Goal: Task Accomplishment & Management: Manage account settings

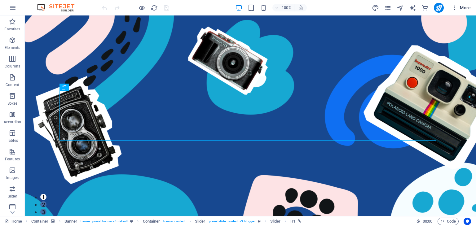
click at [460, 7] on span "More" at bounding box center [461, 8] width 20 height 6
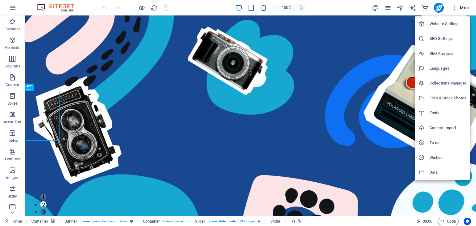
click at [449, 25] on h6 "Website Settings" at bounding box center [447, 23] width 37 height 7
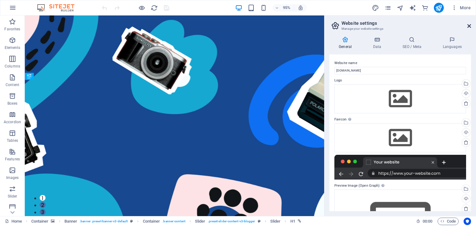
click at [470, 25] on icon at bounding box center [469, 26] width 4 height 5
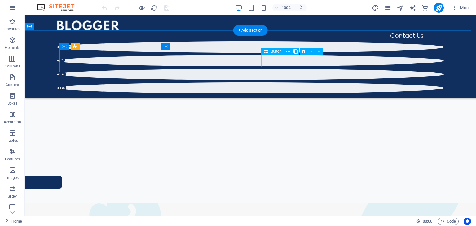
scroll to position [62, 0]
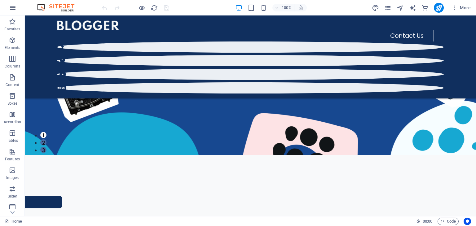
click at [14, 9] on icon "button" at bounding box center [12, 7] width 7 height 7
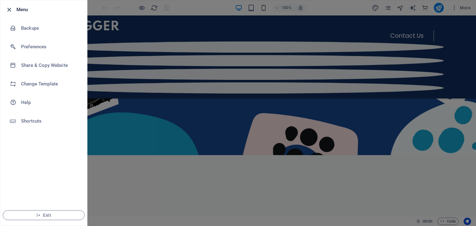
click at [11, 9] on icon "button" at bounding box center [9, 9] width 7 height 7
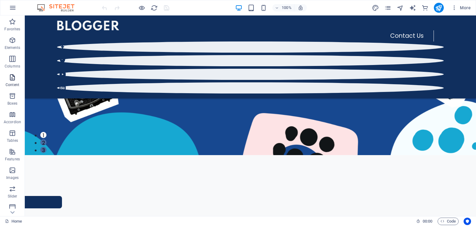
click at [12, 80] on icon "button" at bounding box center [12, 77] width 7 height 7
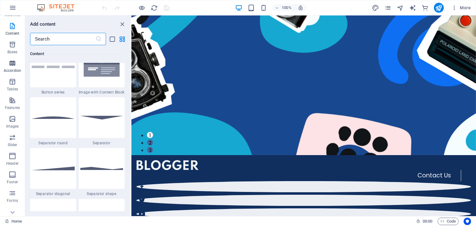
scroll to position [97, 0]
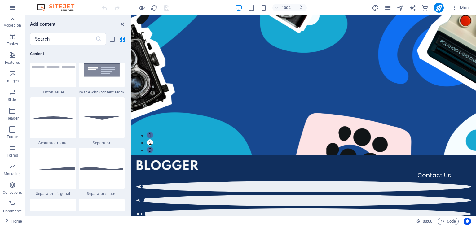
click at [13, 18] on icon at bounding box center [13, 19] width 4 height 3
click at [122, 24] on icon "close panel" at bounding box center [122, 24] width 7 height 7
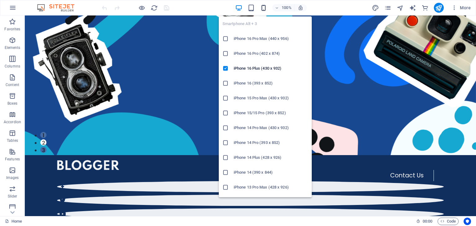
click at [261, 10] on icon "button" at bounding box center [263, 7] width 7 height 7
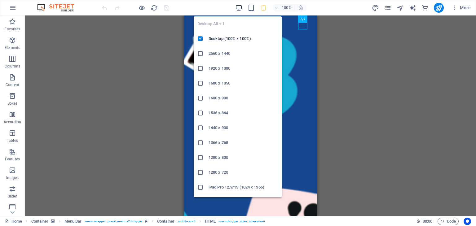
click at [237, 6] on icon "button" at bounding box center [238, 7] width 7 height 7
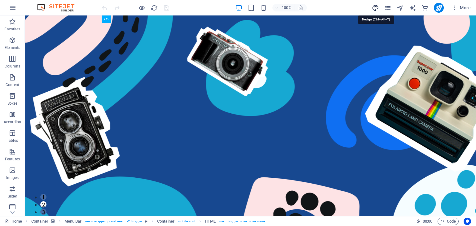
click at [375, 10] on icon "design" at bounding box center [375, 7] width 7 height 7
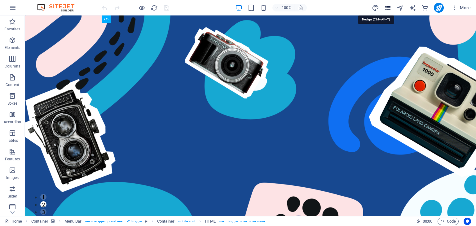
select select "px"
select select "400"
select select "px"
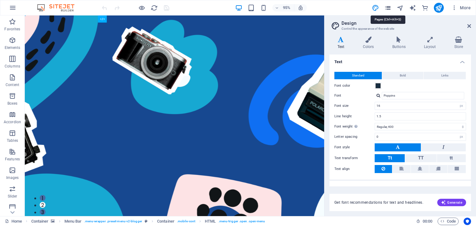
click at [388, 8] on icon "pages" at bounding box center [387, 7] width 7 height 7
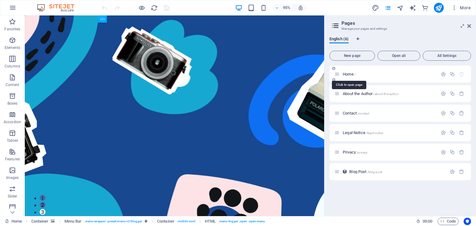
click at [350, 75] on span "Home /" at bounding box center [349, 74] width 13 height 5
click at [360, 172] on span "Blog Post /blog-post" at bounding box center [365, 171] width 33 height 5
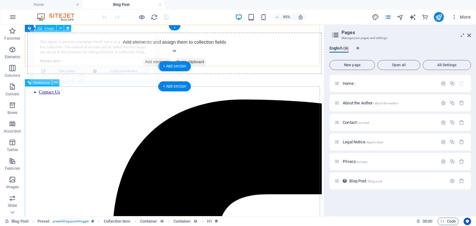
select select "68dcf3e00ffeadd32c0f35cc"
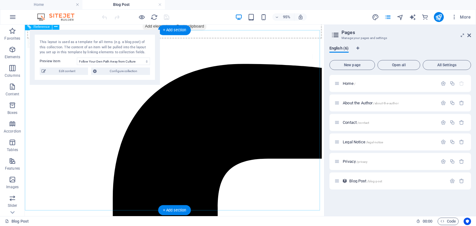
scroll to position [62, 0]
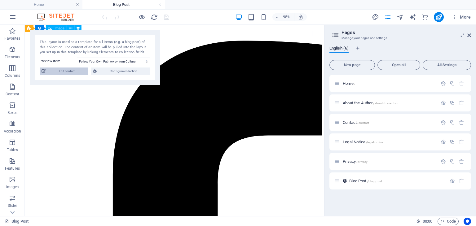
click at [68, 70] on span "Edit content" at bounding box center [67, 71] width 38 height 7
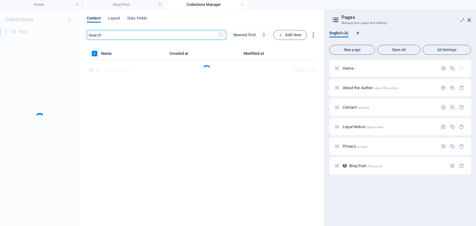
scroll to position [0, 0]
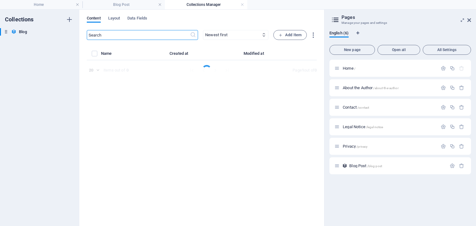
select select "Fashion"
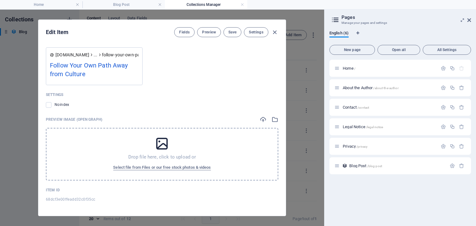
scroll to position [595, 0]
click at [273, 30] on icon "button" at bounding box center [274, 32] width 7 height 7
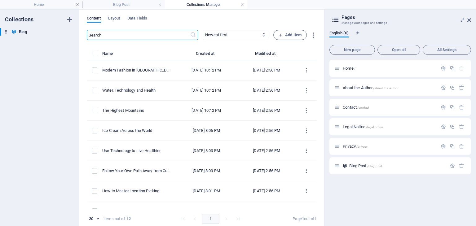
type input "[DATE]"
checkbox input "false"
type input "follow-your-own-path-away-from-culture"
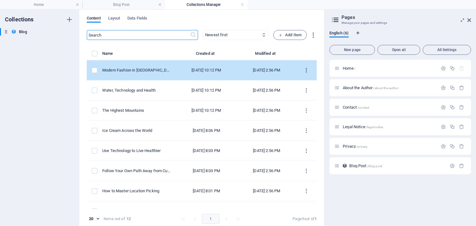
click at [305, 70] on icon "items list" at bounding box center [306, 71] width 6 height 6
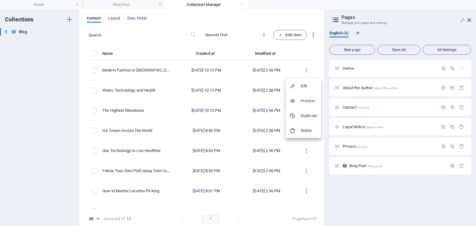
click at [303, 86] on h6 "Edit" at bounding box center [309, 85] width 17 height 7
select select "Fashion"
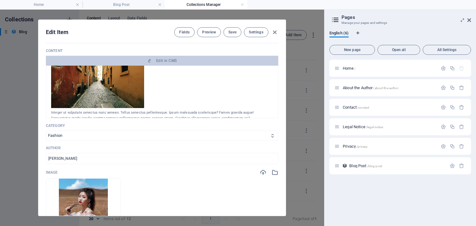
scroll to position [136, 0]
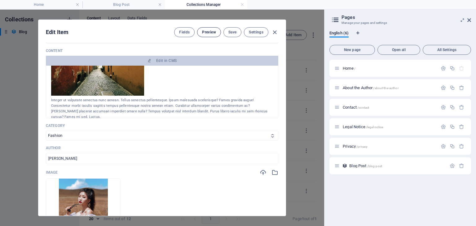
click at [208, 32] on span "Preview" at bounding box center [209, 32] width 14 height 5
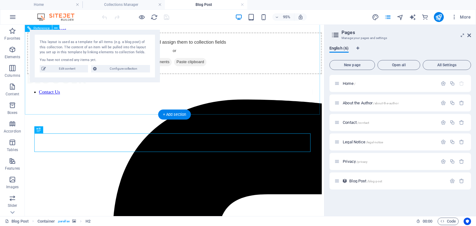
scroll to position [160, 0]
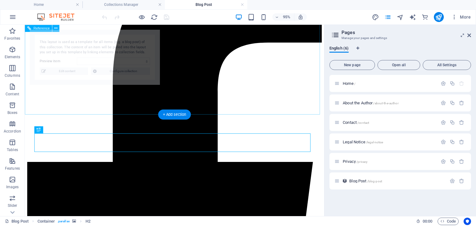
select select "68dcf3e00ffeadd32c0f35d2"
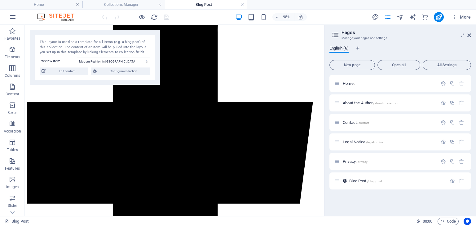
scroll to position [253, 0]
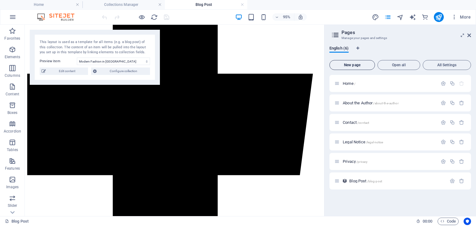
click at [352, 67] on button "New page" at bounding box center [352, 65] width 46 height 10
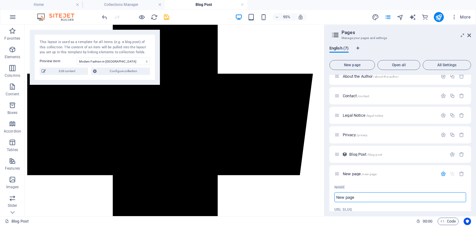
scroll to position [0, 0]
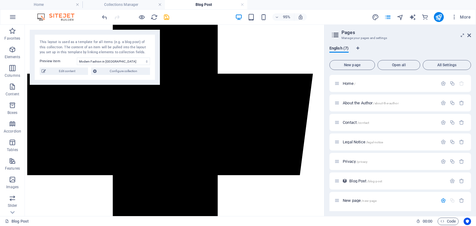
drag, startPoint x: 469, startPoint y: 35, endPoint x: 444, endPoint y: 20, distance: 29.9
click at [469, 35] on icon at bounding box center [469, 35] width 4 height 5
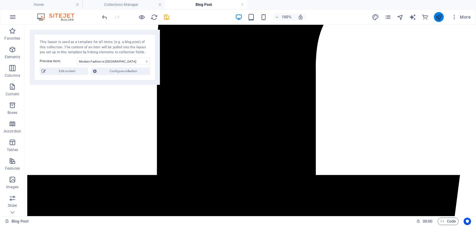
click at [442, 20] on button "publish" at bounding box center [439, 17] width 10 height 10
